Goal: Task Accomplishment & Management: Manage account settings

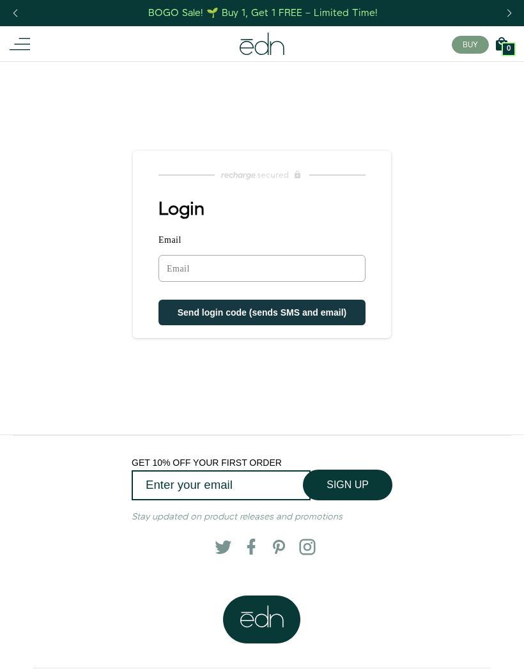
click at [246, 269] on input "Email" at bounding box center [261, 268] width 207 height 27
type input "[EMAIL_ADDRESS][DOMAIN_NAME]"
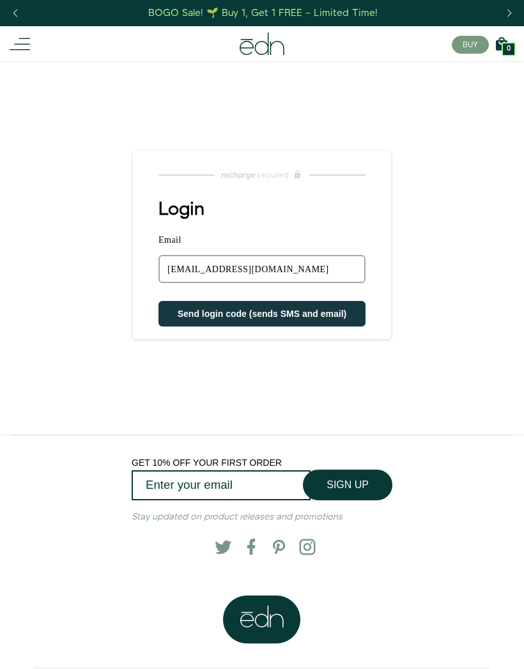
click at [307, 318] on span "Send login code (sends SMS and email)" at bounding box center [262, 314] width 169 height 10
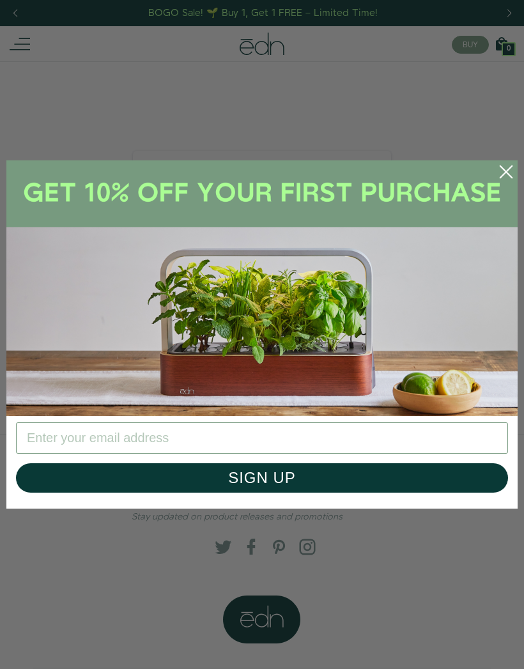
click at [502, 171] on circle "Close dialog" at bounding box center [506, 172] width 28 height 28
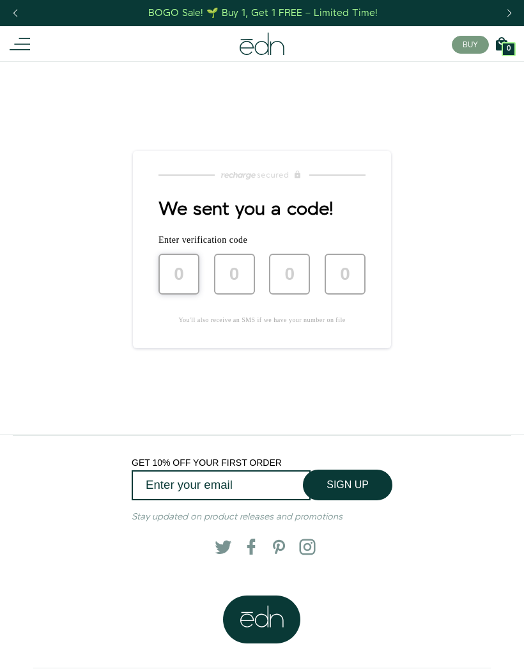
click at [185, 276] on input "text" at bounding box center [178, 274] width 41 height 41
type input "3"
type input "5"
type input "9"
type input "3"
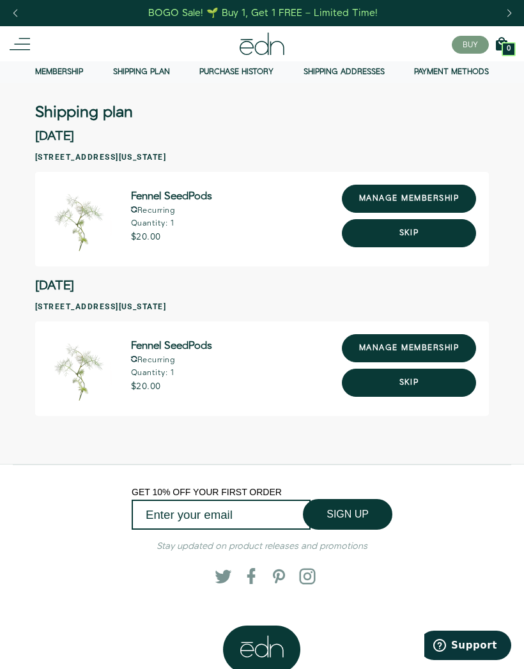
click at [412, 343] on link "manage membership" at bounding box center [409, 348] width 134 height 28
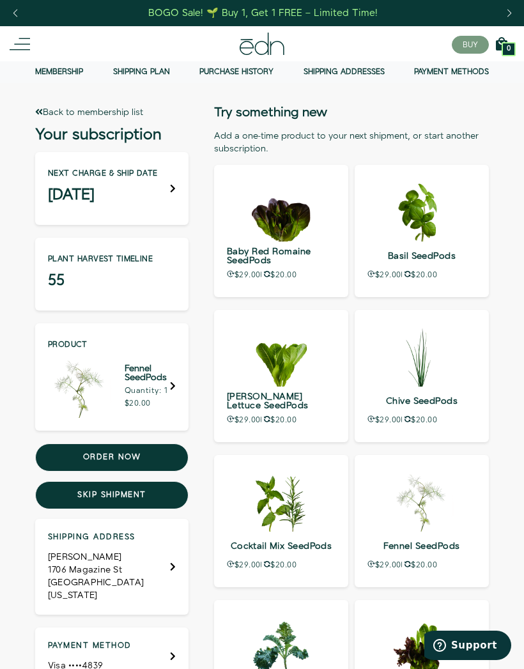
click at [155, 497] on button "Skip shipment" at bounding box center [111, 495] width 153 height 28
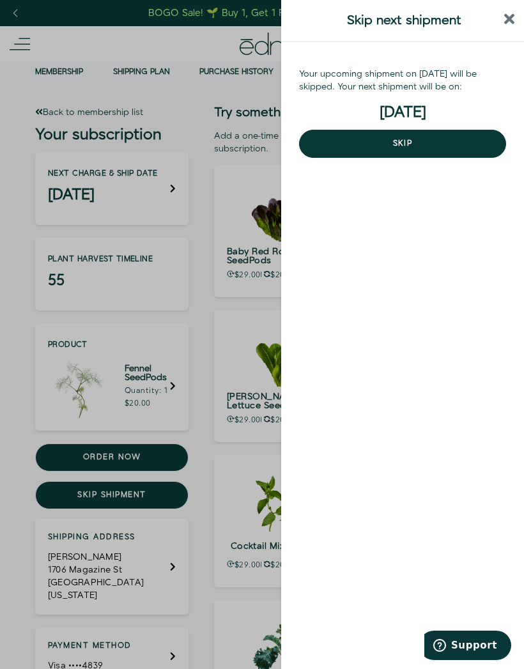
click at [405, 151] on button "Skip" at bounding box center [402, 144] width 207 height 28
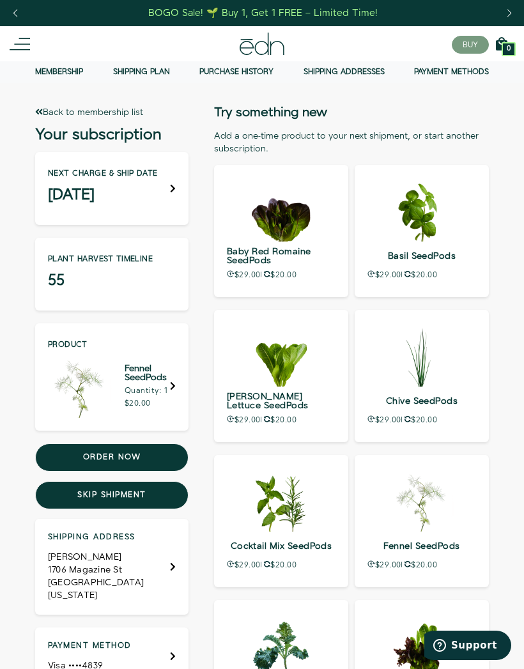
click at [101, 118] on link "Back to membership list" at bounding box center [89, 112] width 108 height 13
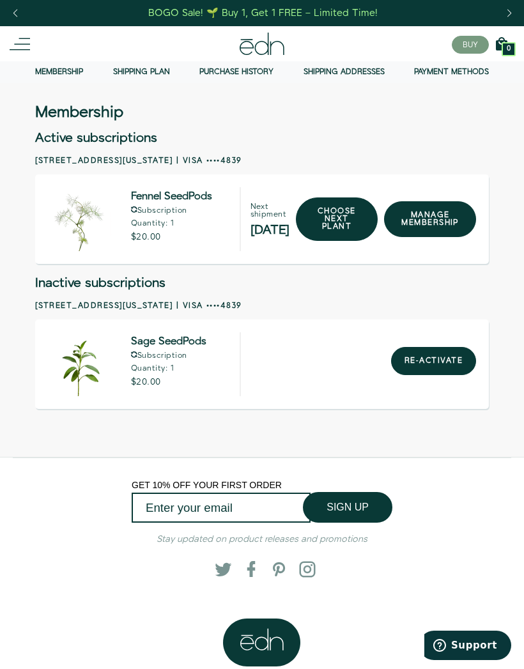
click at [20, 42] on icon at bounding box center [20, 44] width 20 height 20
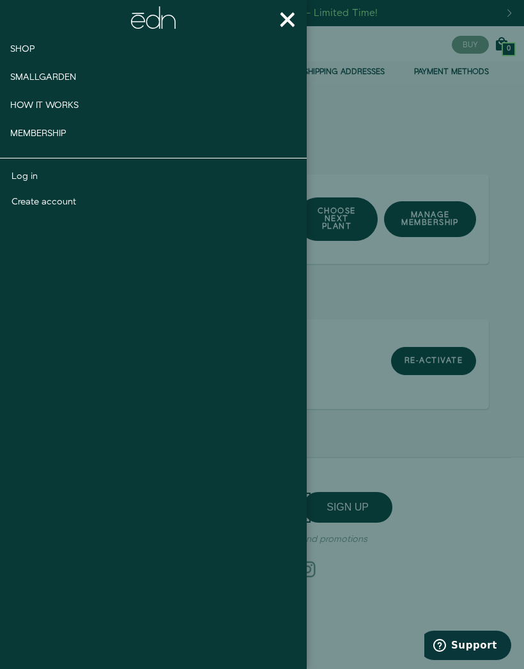
click at [288, 20] on span "×" at bounding box center [287, 19] width 17 height 54
